Goal: Navigation & Orientation: Find specific page/section

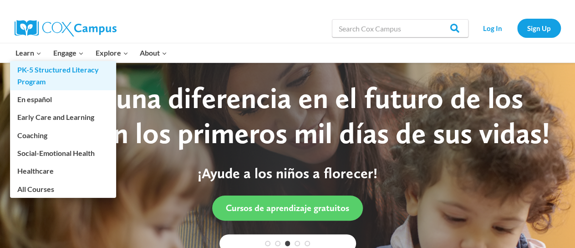
click at [41, 77] on link "PK-5 Structured Literacy Program" at bounding box center [63, 75] width 106 height 29
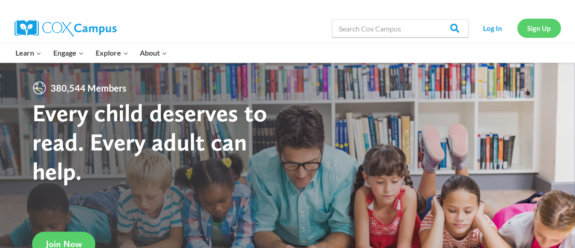
click at [539, 27] on link "Sign Up" at bounding box center [539, 28] width 44 height 19
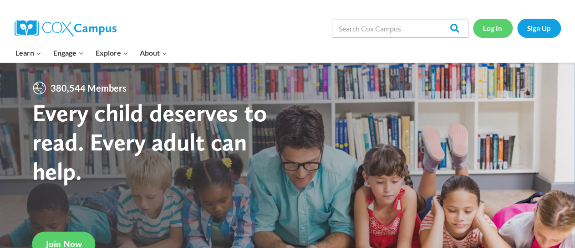
click at [495, 28] on link "Log In" at bounding box center [493, 28] width 40 height 19
